Goal: Obtain resource: Download file/media

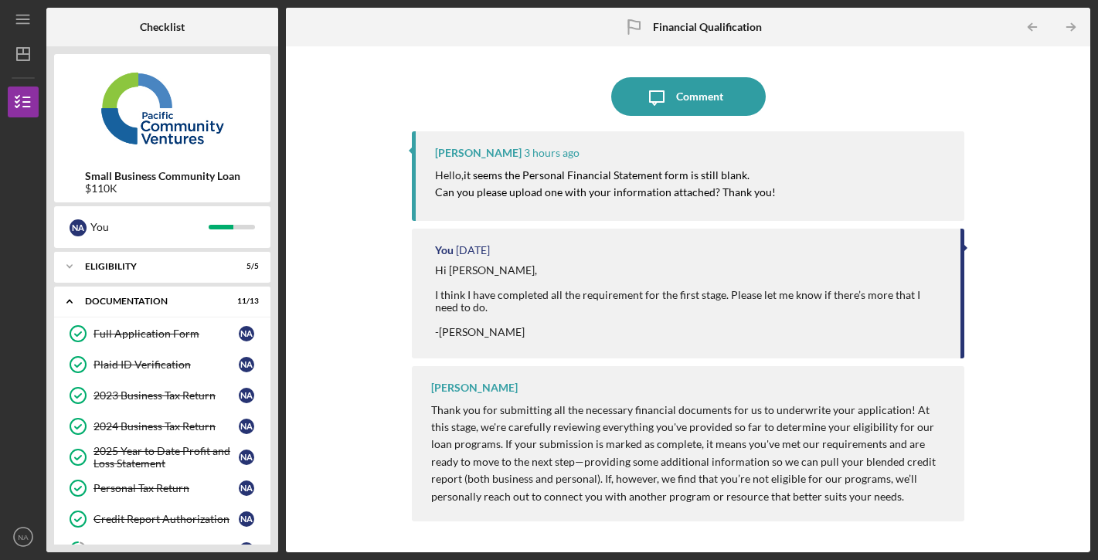
scroll to position [79, 0]
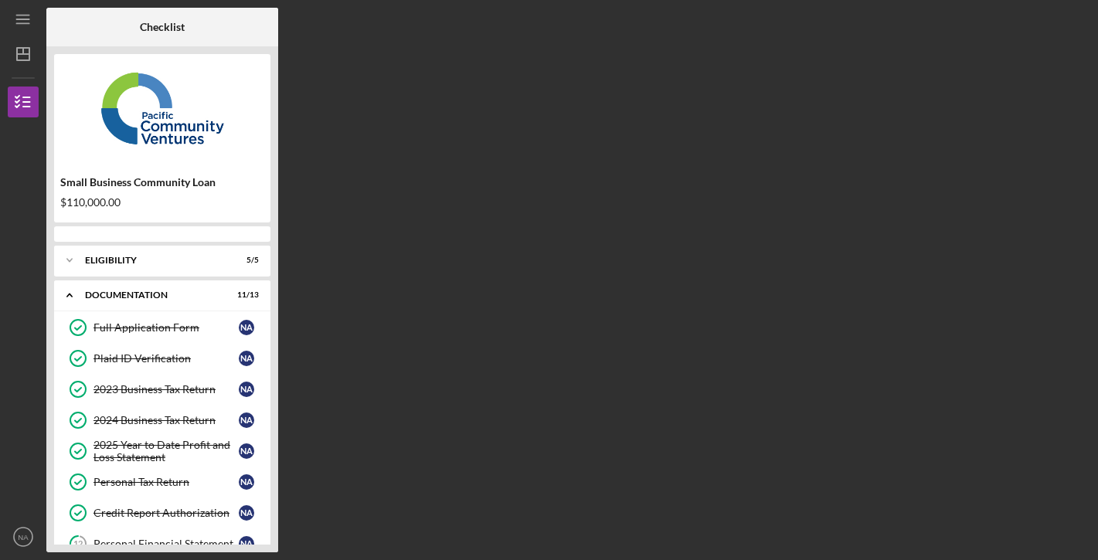
scroll to position [254, 0]
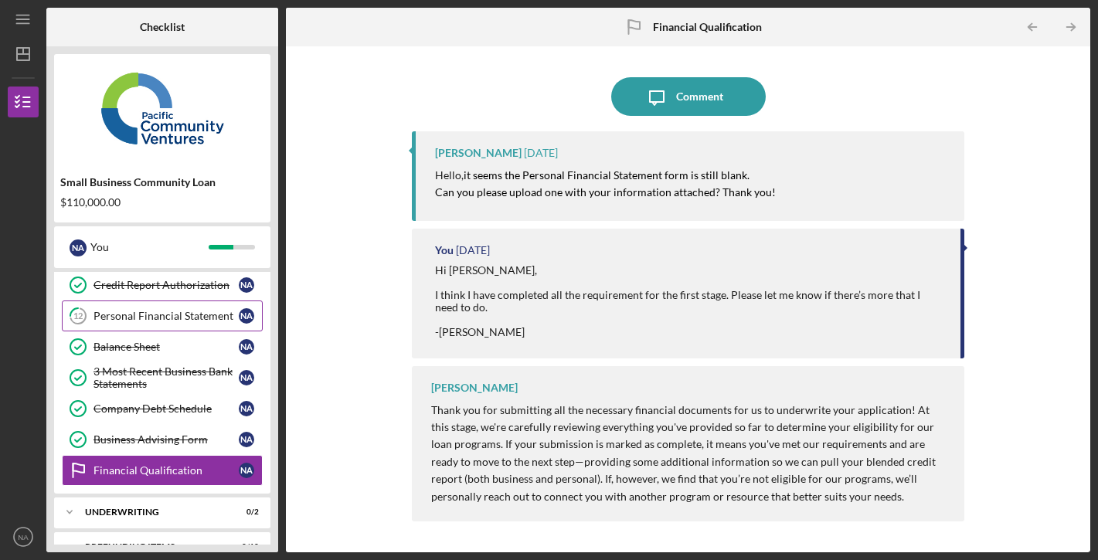
click at [201, 309] on link "12 Personal Financial Statement N A" at bounding box center [162, 316] width 201 height 31
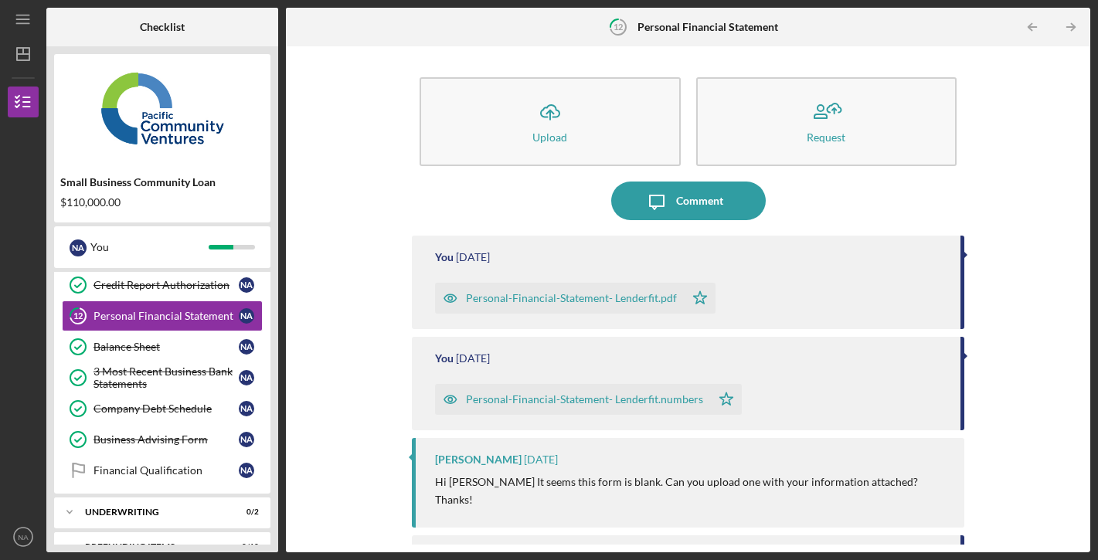
click at [594, 297] on div "Personal-Financial-Statement- Lenderfit.pdf" at bounding box center [571, 298] width 211 height 12
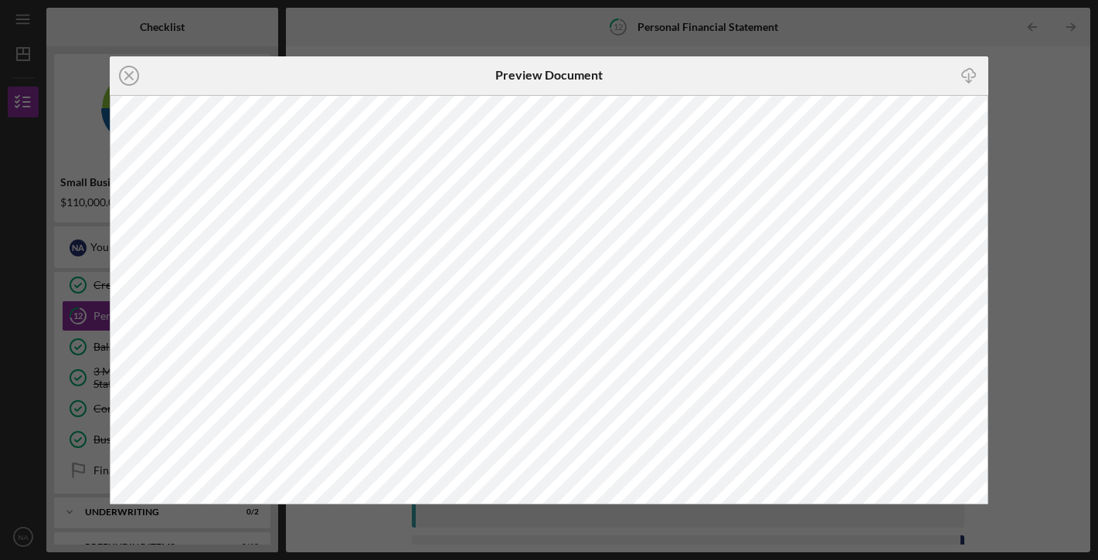
click at [1093, 158] on div "Icon/Close Preview Document Icon/Download" at bounding box center [549, 280] width 1098 height 560
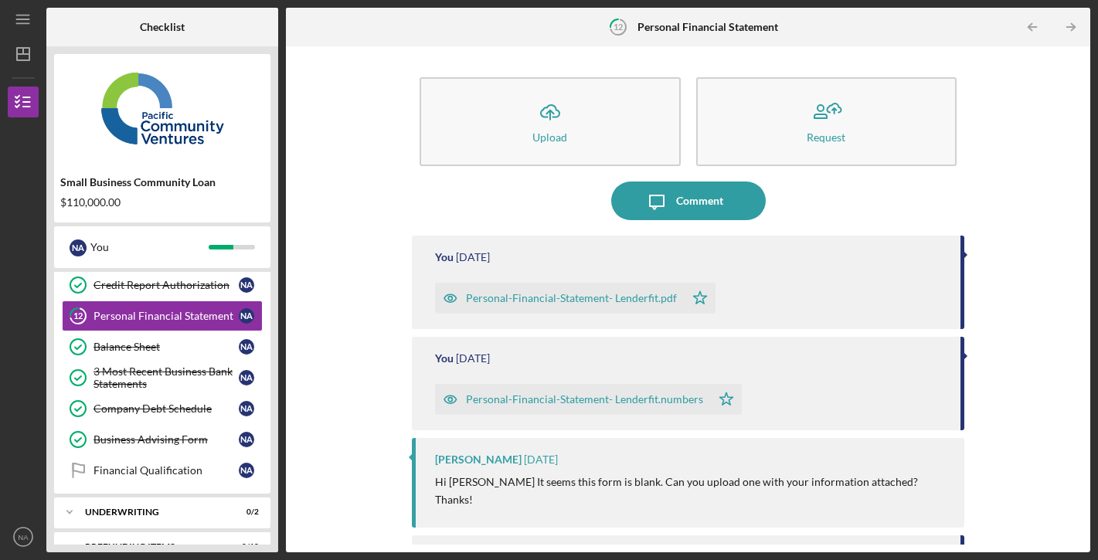
click at [575, 401] on div "Personal-Financial-Statement- Lenderfit.numbers" at bounding box center [584, 399] width 237 height 12
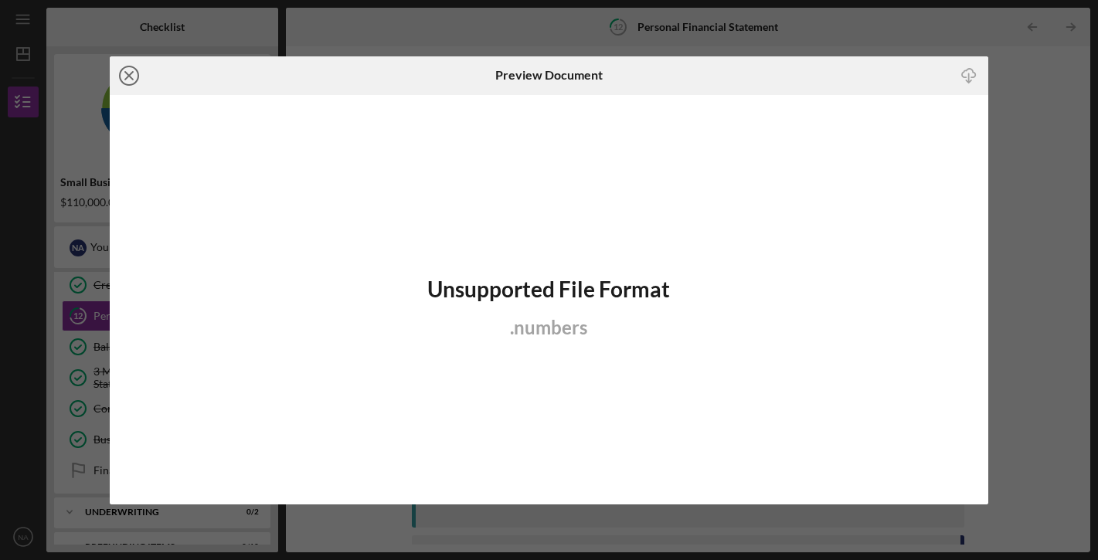
click at [131, 73] on line at bounding box center [129, 76] width 8 height 8
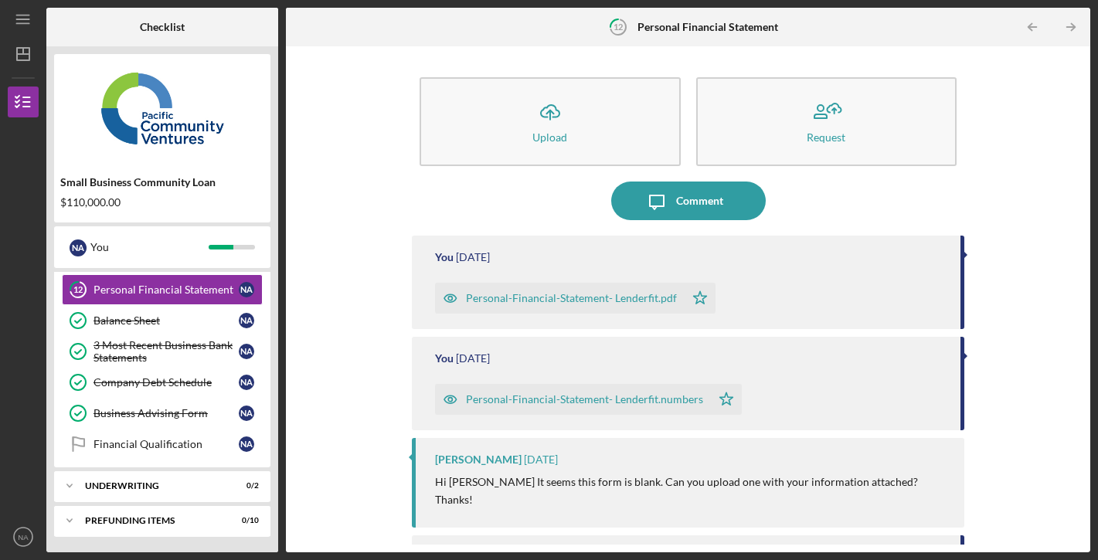
scroll to position [281, 0]
